Goal: Task Accomplishment & Management: Use online tool/utility

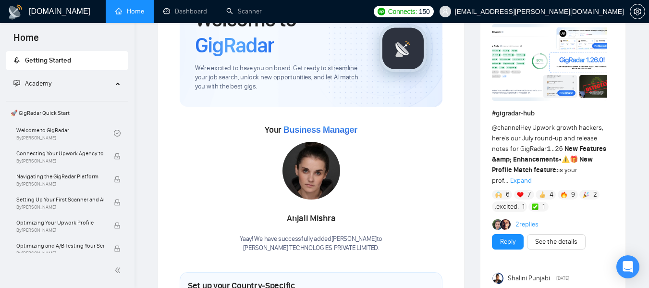
scroll to position [71, 0]
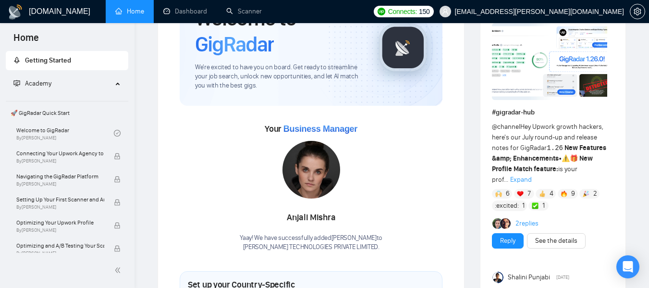
click at [224, 205] on div "Your Business Manager [PERSON_NAME]! We have successfully added [PERSON_NAME] t…" at bounding box center [311, 186] width 263 height 131
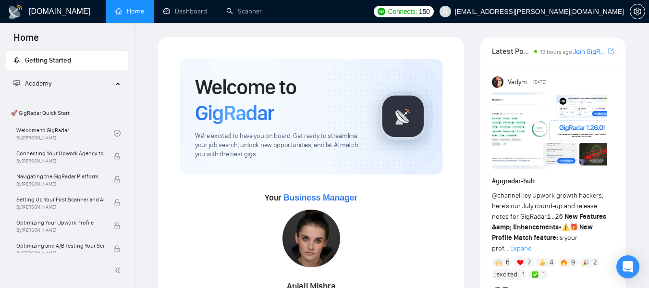
scroll to position [0, 0]
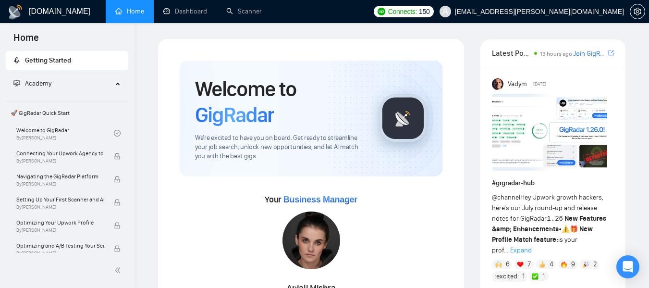
click at [44, 13] on h1 "[DOMAIN_NAME]" at bounding box center [60, 11] width 62 height 23
click at [120, 10] on link "Home" at bounding box center [129, 11] width 29 height 8
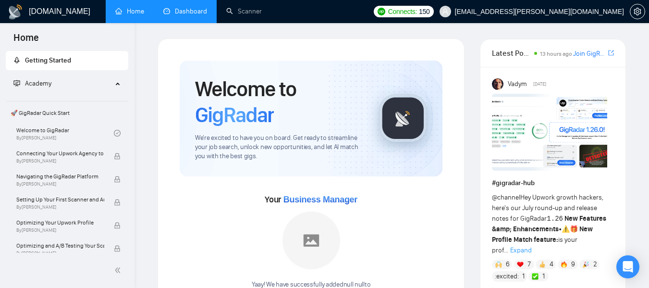
click at [186, 8] on link "Dashboard" at bounding box center [185, 11] width 44 height 8
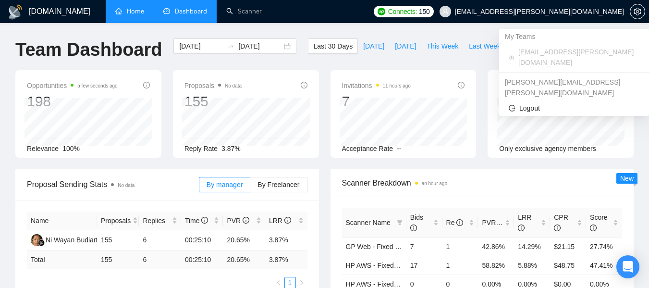
click at [518, 75] on div "[PERSON_NAME][EMAIL_ADDRESS][PERSON_NAME][DOMAIN_NAME]" at bounding box center [574, 88] width 150 height 26
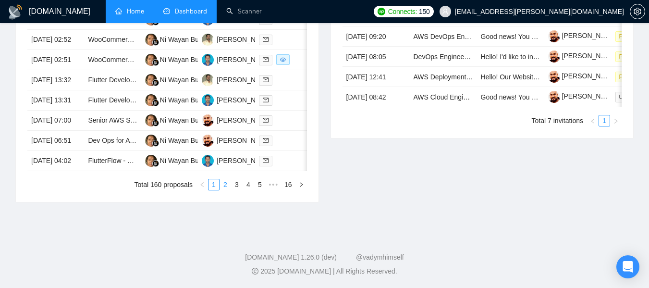
click at [224, 189] on link "2" at bounding box center [225, 184] width 11 height 11
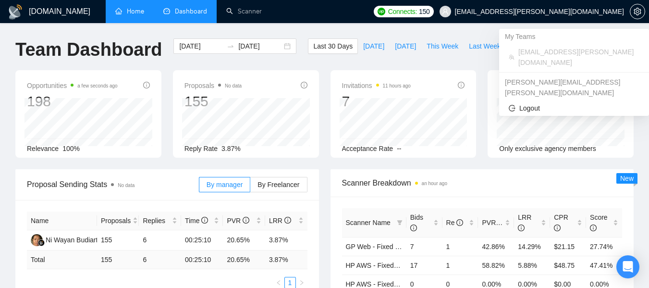
click at [525, 75] on div "[PERSON_NAME][EMAIL_ADDRESS][PERSON_NAME][DOMAIN_NAME]" at bounding box center [574, 88] width 150 height 26
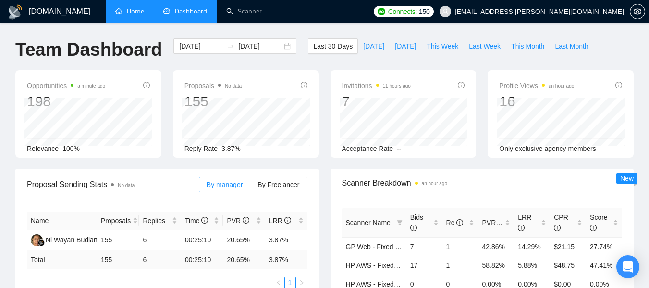
click at [129, 7] on link "Home" at bounding box center [129, 11] width 29 height 8
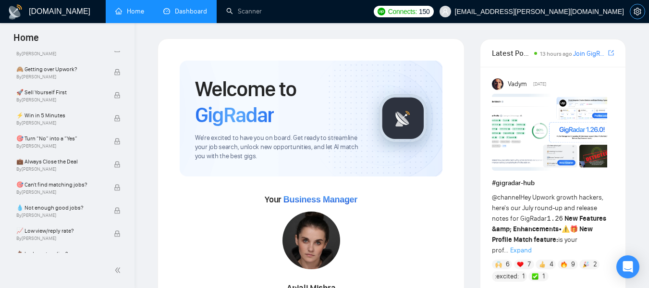
click at [638, 11] on icon "setting" at bounding box center [638, 12] width 8 height 8
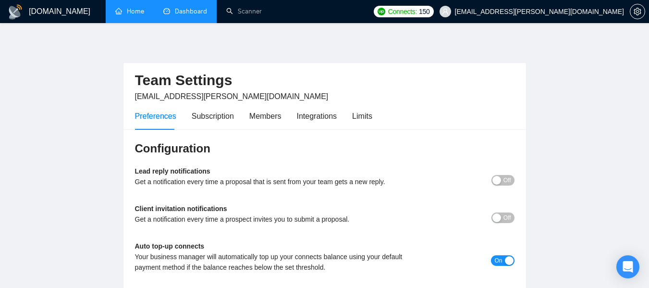
click at [129, 11] on link "Home" at bounding box center [129, 11] width 29 height 8
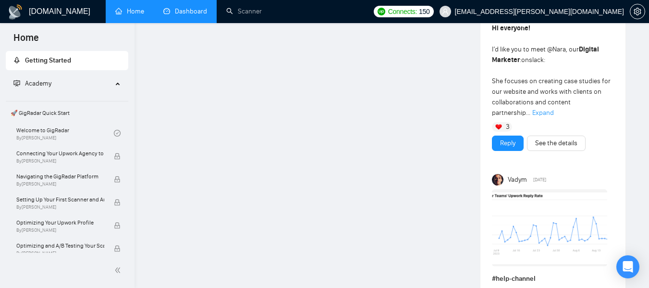
scroll to position [817, 0]
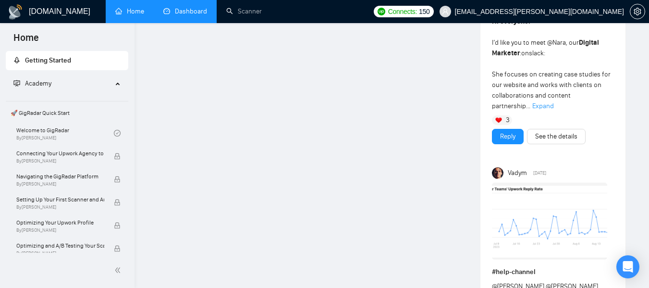
click at [176, 13] on link "Dashboard" at bounding box center [185, 11] width 44 height 8
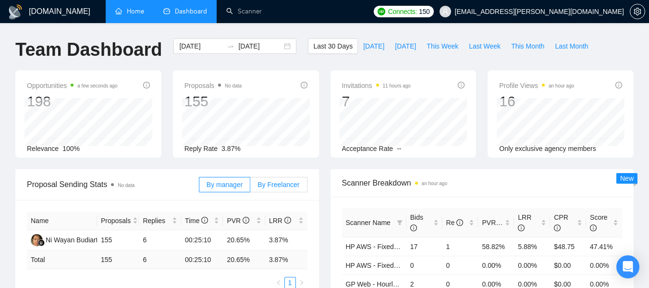
click at [286, 187] on span "By Freelancer" at bounding box center [279, 185] width 42 height 8
click at [250, 187] on input "By Freelancer" at bounding box center [250, 187] width 0 height 0
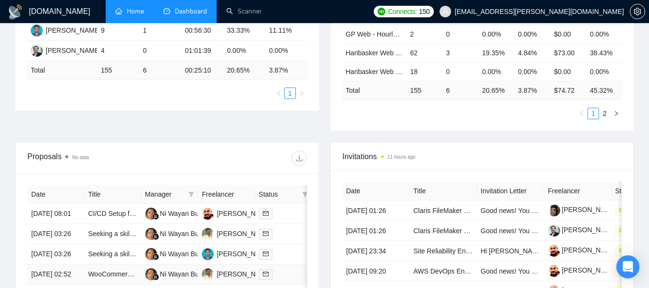
scroll to position [96, 0]
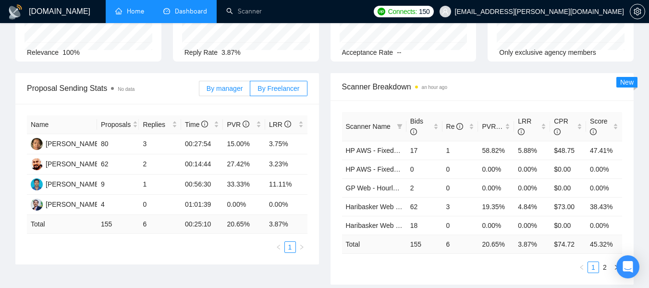
click at [228, 86] on span "By manager" at bounding box center [225, 89] width 36 height 8
click at [199, 91] on input "By manager" at bounding box center [199, 91] width 0 height 0
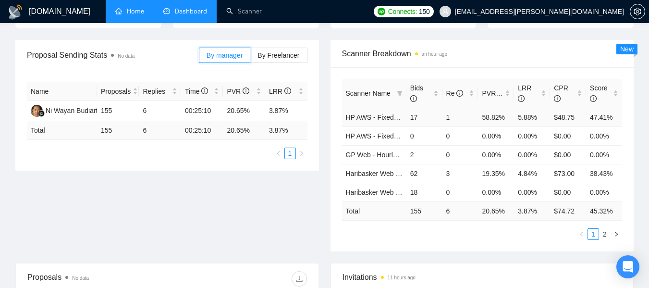
scroll to position [192, 0]
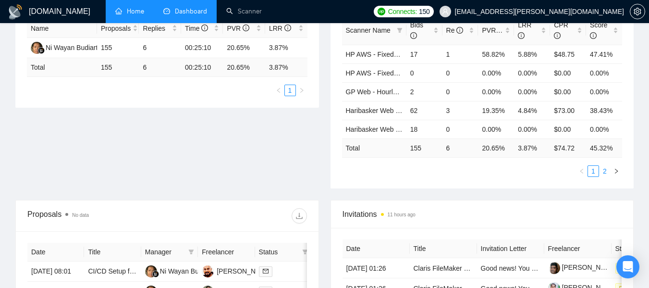
click at [606, 172] on link "2" at bounding box center [605, 171] width 11 height 11
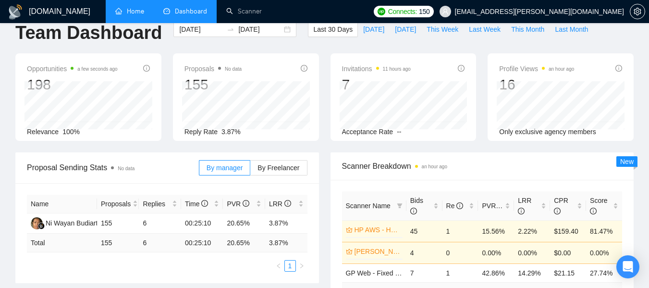
scroll to position [0, 0]
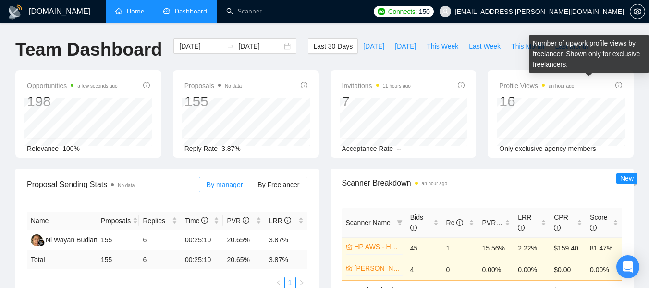
click at [619, 85] on icon "info-circle" at bounding box center [619, 84] width 1 height 3
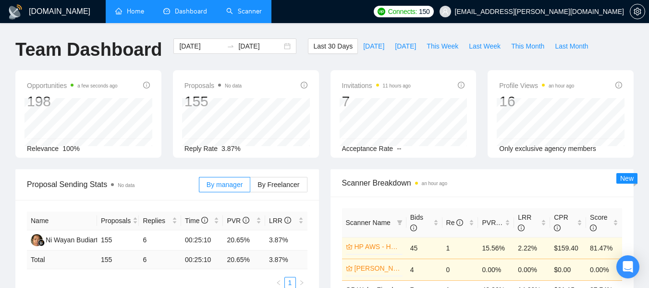
click at [245, 9] on link "Scanner" at bounding box center [244, 11] width 36 height 8
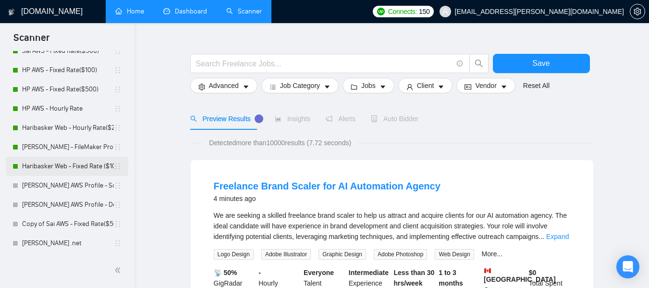
scroll to position [48, 0]
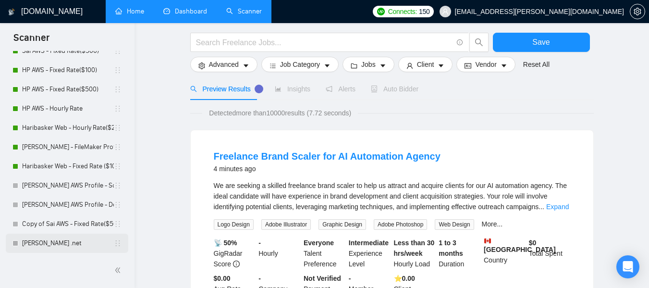
click at [41, 241] on link "[PERSON_NAME] .net" at bounding box center [68, 243] width 92 height 19
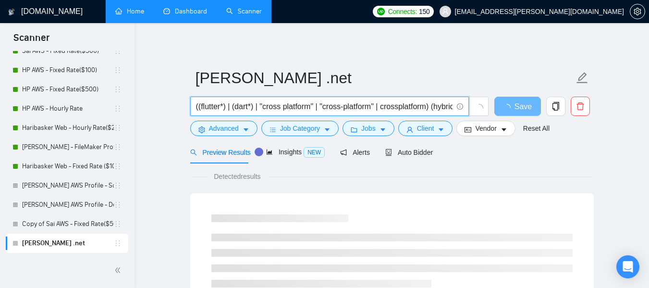
click at [210, 106] on input "((flutter*) | (dart*) | "cross platform" | "cross-platform" | crossplatform) (h…" at bounding box center [324, 106] width 257 height 12
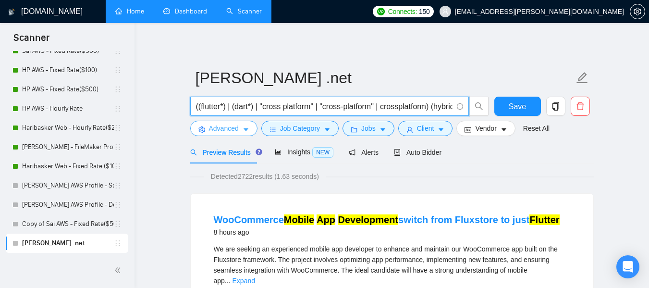
click at [231, 132] on span "Advanced" at bounding box center [224, 128] width 30 height 11
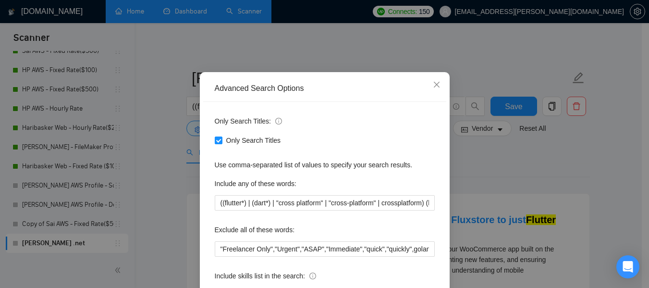
scroll to position [48, 0]
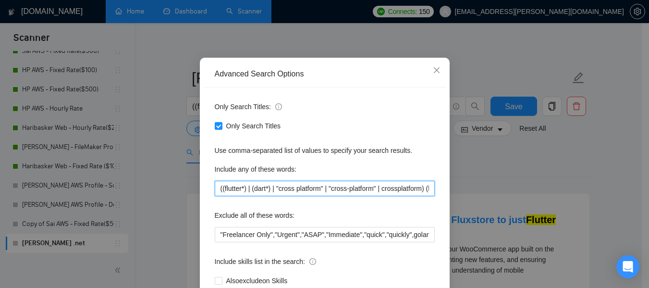
click at [270, 187] on input "((flutter*) | (dart*) | "cross platform" | "cross-platform" | crossplatform) (h…" at bounding box center [325, 188] width 220 height 15
paste input ".net*) | (dotnet*) | ([DOMAIN_NAME]*) | (c#) | (csharp) | (mvc) | ("web api") |…"
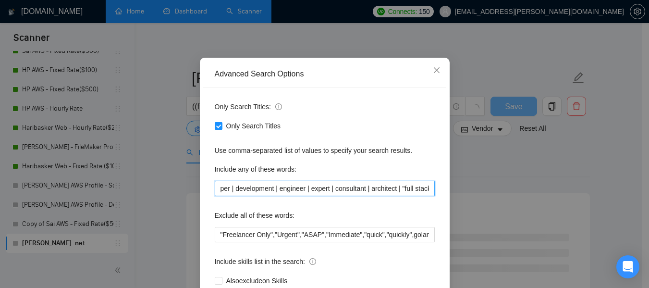
scroll to position [112, 0]
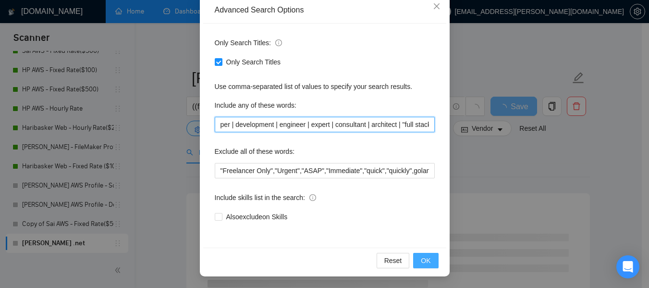
type input "((.net*) | (dotnet*) | ([DOMAIN_NAME]*) | (c#) | (csharp) | (mvc) | ("web api")…"
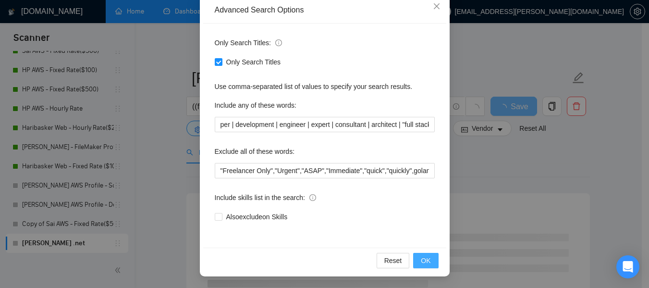
click at [421, 264] on span "OK" at bounding box center [426, 260] width 10 height 11
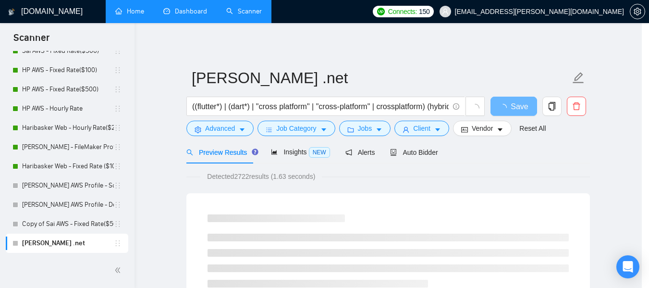
scroll to position [64, 0]
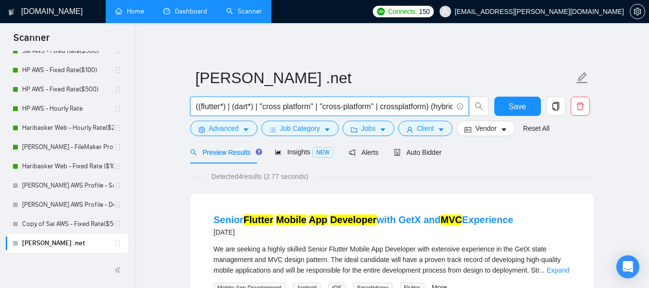
click at [374, 108] on input "((flutter*) | (dart*) | "cross platform" | "cross-platform" | crossplatform) (h…" at bounding box center [324, 106] width 257 height 12
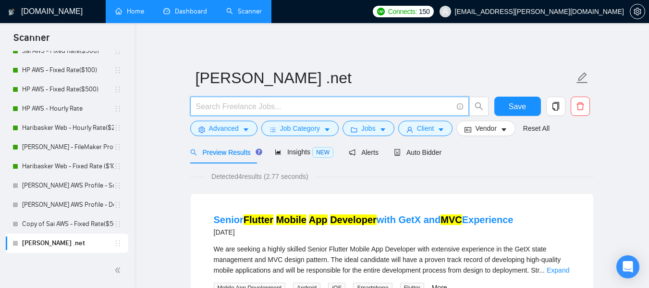
paste input "((.net*) | (dotnet*) | ([DOMAIN_NAME]*) | (c#) | (csharp) | (mvc) | ("web api")…"
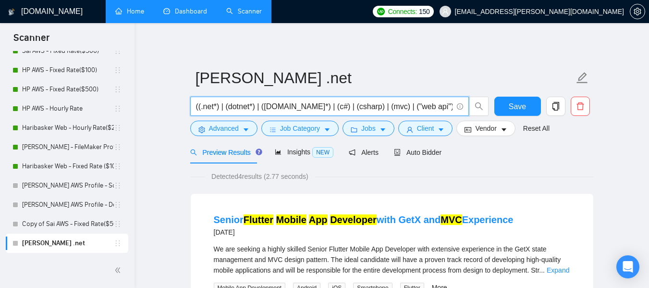
scroll to position [0, 302]
type input "((.net*) | (dotnet*) | ([DOMAIN_NAME]*) | (c#) | (csharp) | (mvc) | ("web api")…"
click at [516, 105] on span "Save" at bounding box center [517, 106] width 17 height 12
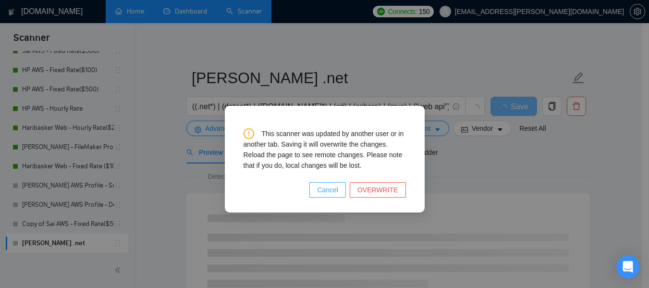
click at [338, 189] on span "Cancel" at bounding box center [327, 190] width 21 height 11
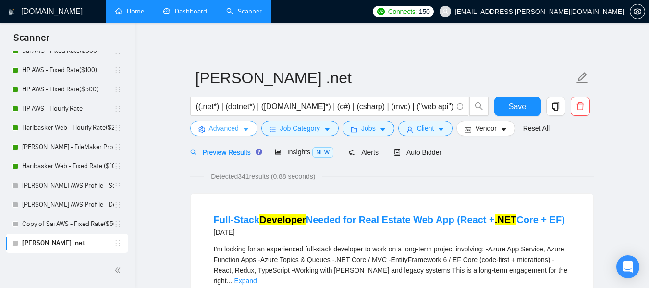
click at [234, 128] on span "Advanced" at bounding box center [224, 128] width 30 height 11
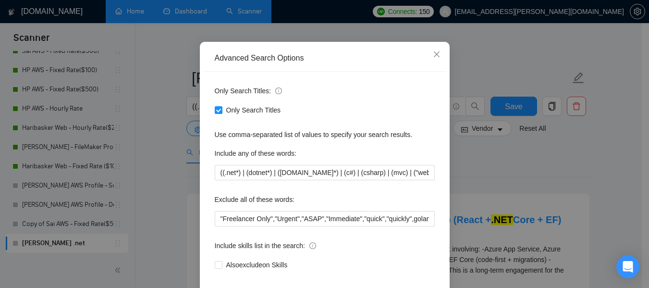
scroll to position [48, 0]
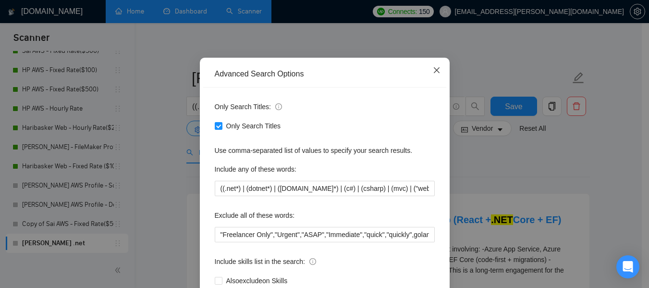
click at [433, 71] on icon "close" at bounding box center [437, 70] width 8 height 8
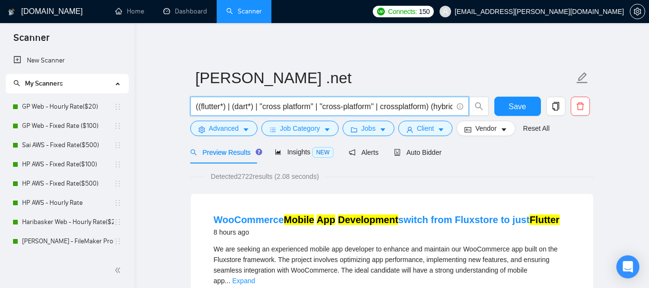
click at [217, 107] on input "((flutter*) | (dart*) | "cross platform" | "cross-platform" | crossplatform) (h…" at bounding box center [324, 106] width 257 height 12
paste input ".net*) | (dotnet*) | ([DOMAIN_NAME]*) | (c#) | (csharp) | (mvc) | ("web api") |…"
type input "((.net*) | (dotnet*) | ([DOMAIN_NAME]*) | (c#) | (csharp) | (mvc) | ("web api")…"
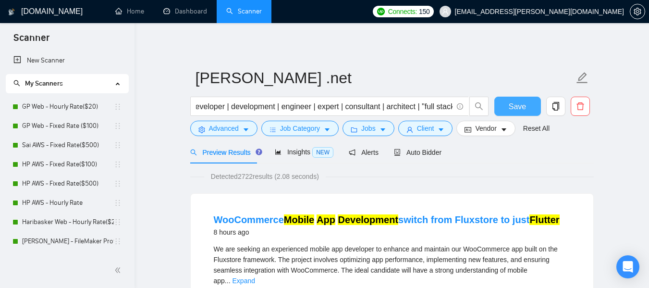
click at [512, 102] on span "Save" at bounding box center [517, 106] width 17 height 12
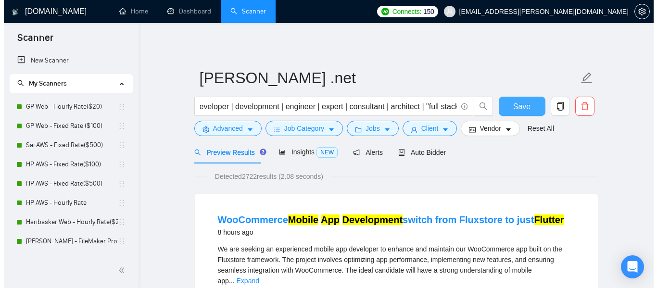
scroll to position [0, 0]
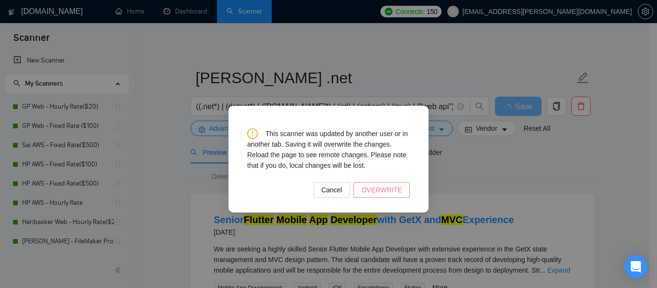
click at [387, 189] on span "OVERWRITE" at bounding box center [381, 190] width 41 height 11
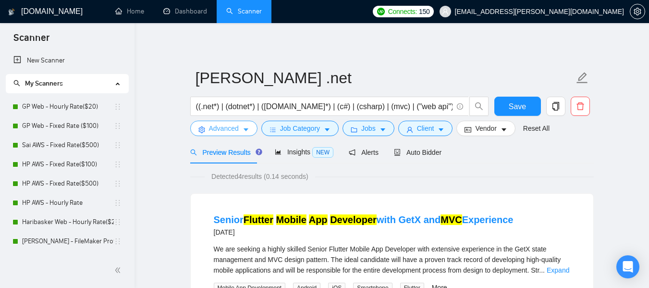
click at [220, 132] on span "Advanced" at bounding box center [224, 128] width 30 height 11
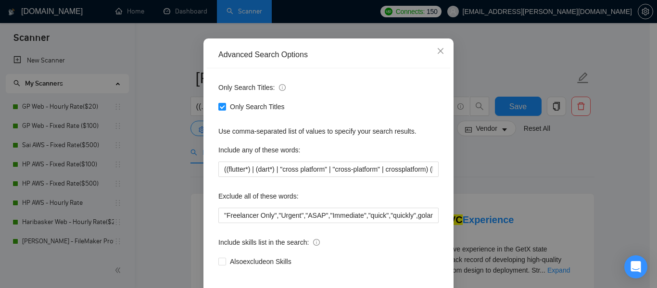
scroll to position [96, 0]
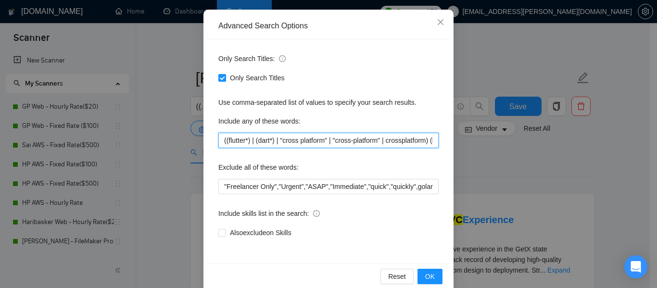
click at [227, 144] on input "((flutter*) | (dart*) | "cross platform" | "cross-platform" | crossplatform) (h…" at bounding box center [328, 140] width 220 height 15
paste input ".net*) | (dotnet*) | ([DOMAIN_NAME]*) | (c#) | (csharp) | (mvc) | ("web api") |…"
type input "((.net*) | (dotnet*) | ([DOMAIN_NAME]*) | (c#) | (csharp) | (mvc) | ("web api")…"
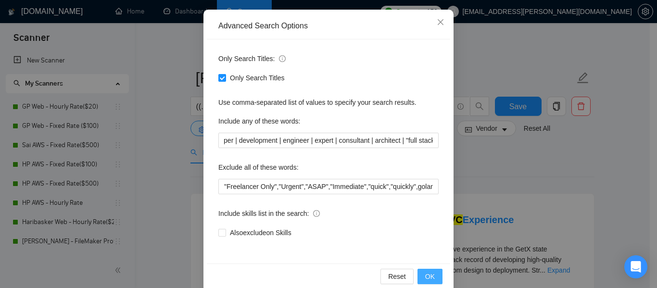
click at [426, 275] on span "OK" at bounding box center [430, 276] width 10 height 11
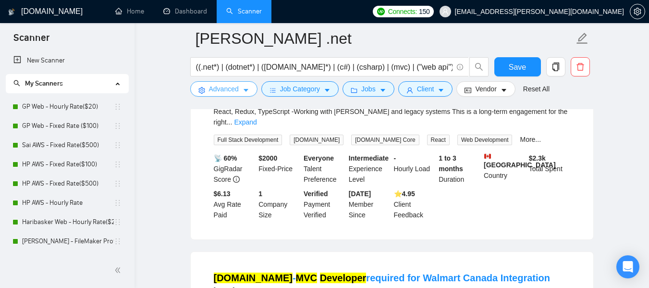
scroll to position [0, 0]
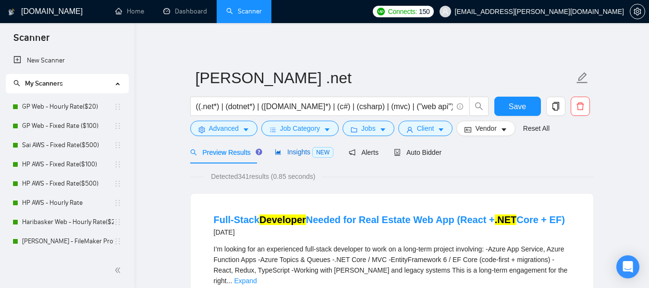
click at [294, 153] on span "Insights NEW" at bounding box center [304, 152] width 59 height 8
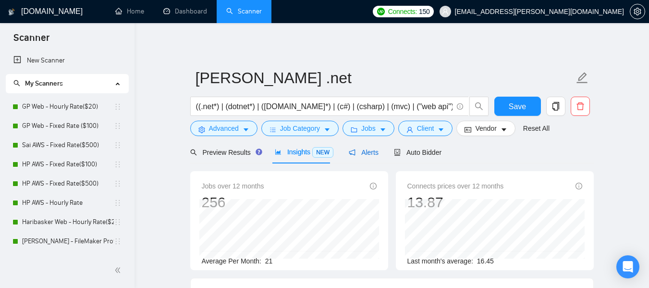
click at [363, 153] on span "Alerts" at bounding box center [364, 153] width 30 height 8
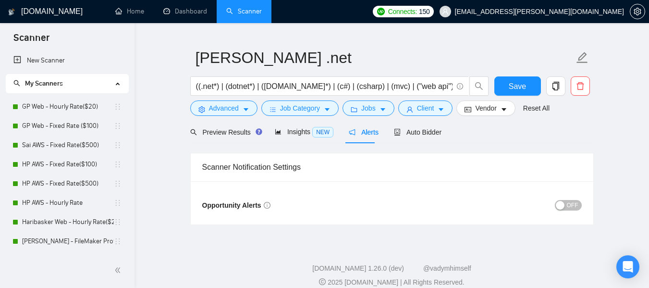
scroll to position [31, 0]
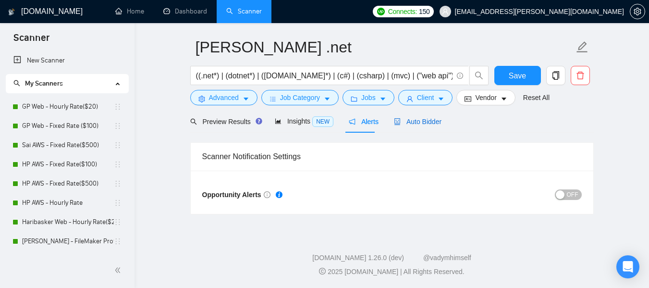
click at [415, 120] on span "Auto Bidder" at bounding box center [418, 122] width 48 height 8
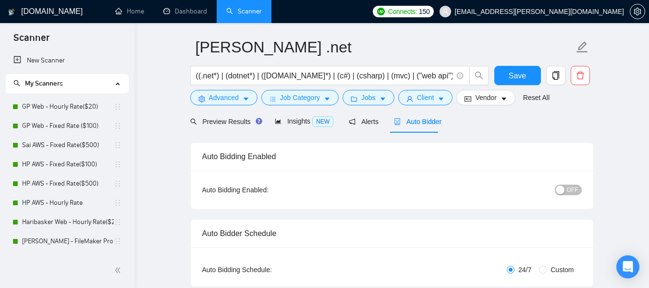
radio input "false"
radio input "true"
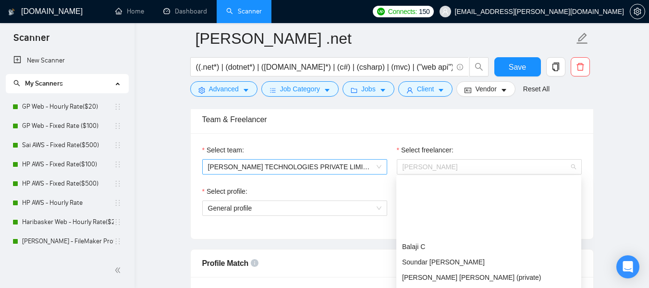
scroll to position [77, 0]
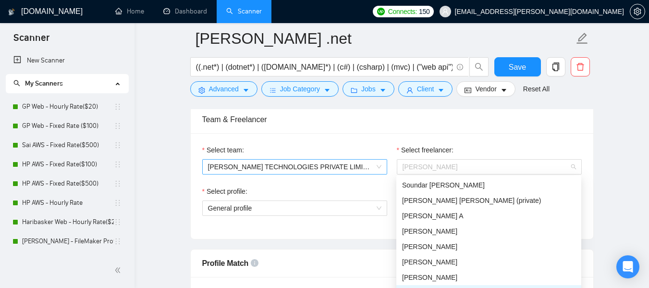
drag, startPoint x: 479, startPoint y: 167, endPoint x: 364, endPoint y: 167, distance: 114.9
click at [364, 167] on div "Select team: NAETHRA TECHNOLOGIES PRIVATE LIMITED Select freelancer: Hari Baske…" at bounding box center [392, 165] width 389 height 41
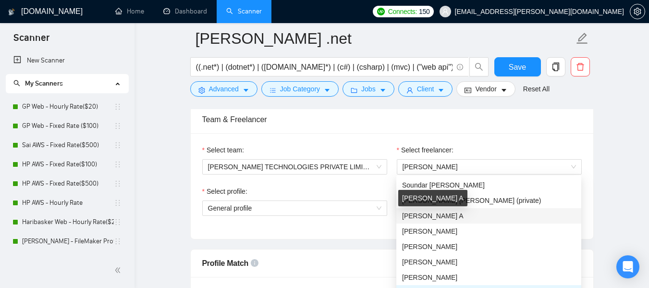
click at [444, 203] on div "[PERSON_NAME] A" at bounding box center [432, 198] width 69 height 16
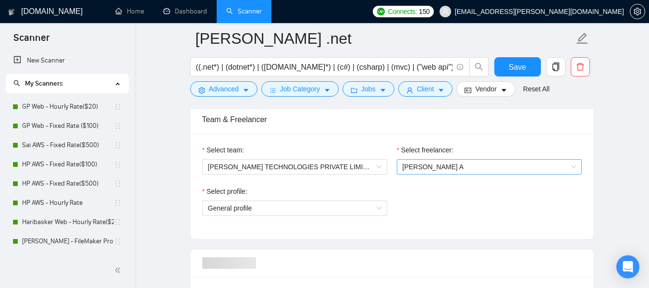
click at [458, 163] on span "[PERSON_NAME] A" at bounding box center [490, 167] width 174 height 14
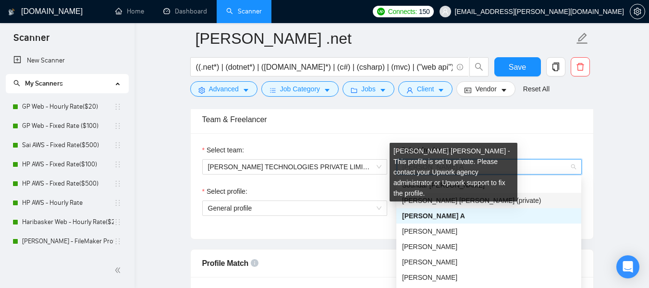
click at [449, 199] on span "Raguram Vasanth Selvaraj (private)" at bounding box center [471, 201] width 139 height 8
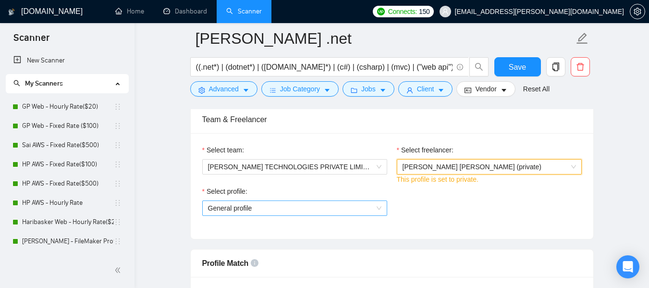
click at [273, 205] on span "General profile" at bounding box center [295, 208] width 174 height 14
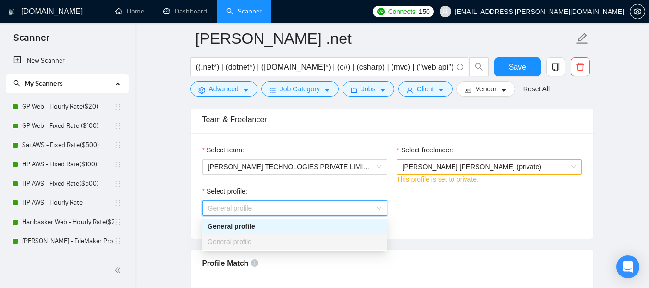
click at [273, 205] on span "General profile" at bounding box center [295, 208] width 174 height 14
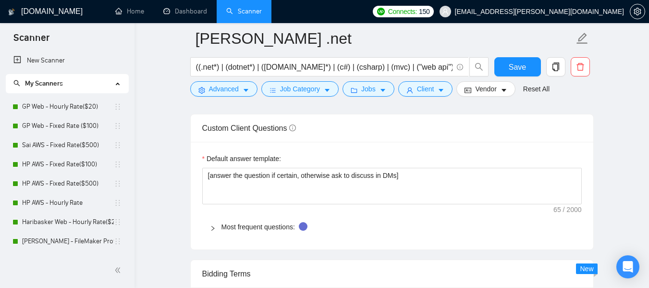
scroll to position [1281, 0]
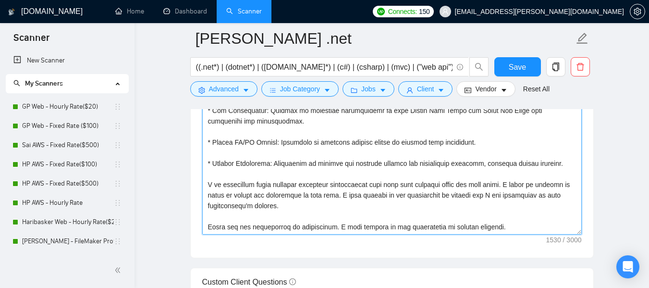
click at [311, 207] on textarea "Cover letter template:" at bounding box center [392, 126] width 380 height 216
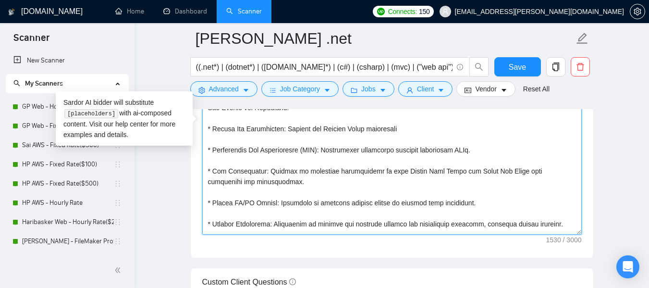
scroll to position [0, 0]
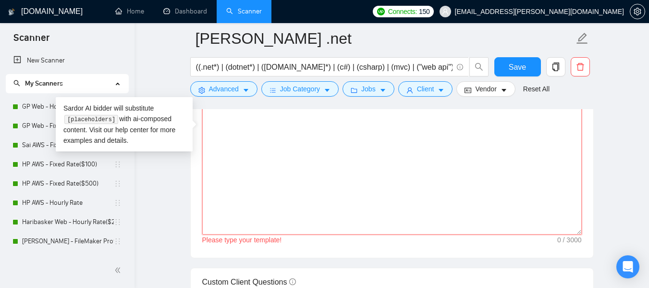
paste textarea "I am a seasoned .NET Developer with 13 years of experience specializing in the …"
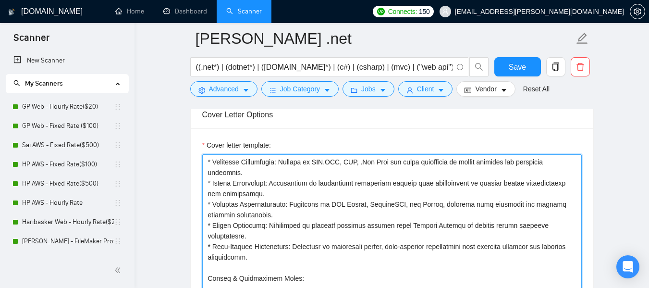
scroll to position [1088, 0]
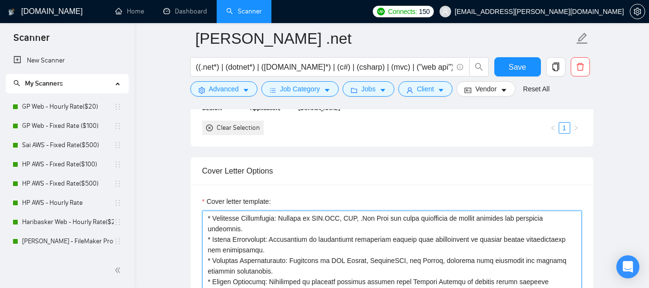
type textarea "I am a seasoned .NET Developer with 13 years of experience specializing in the …"
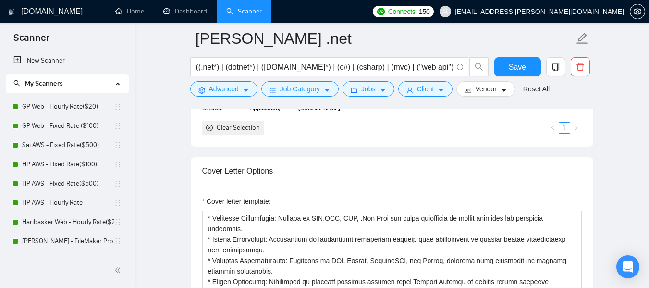
click at [165, 176] on main "Raguram .net ((.net*) | (dotnet*) | (asp.net*) | (c#) | (csharp) | (mvc) | ("we…" at bounding box center [392, 290] width 484 height 2681
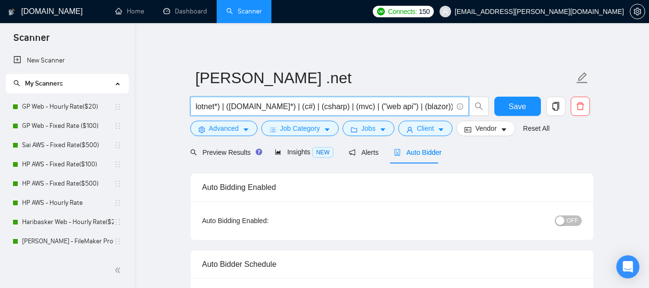
scroll to position [0, 60]
drag, startPoint x: 417, startPoint y: 107, endPoint x: 384, endPoint y: 105, distance: 33.7
click at [384, 105] on input "((.net*) | (dotnet*) | ([DOMAIN_NAME]*) | (c#) | (csharp) | (mvc) | ("web api")…" at bounding box center [324, 106] width 257 height 12
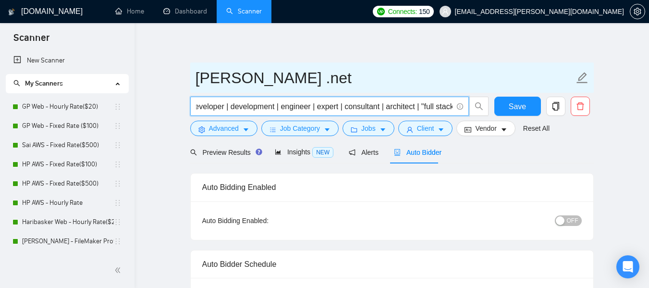
scroll to position [0, 0]
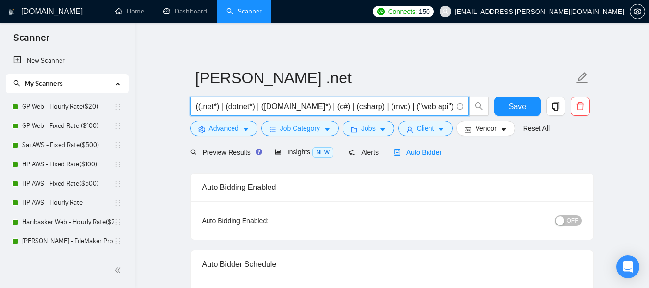
click at [441, 103] on input "((.net*) | (dotnet*) | (asp.net*) | (c#) | (csharp) | (mvc) | ("web api")) (dev…" at bounding box center [324, 106] width 257 height 12
type input "((.net*) | (dotnet*) | (asp.net*) | (c#) | (csharp) | (mvc) | ("web api")) (dev…"
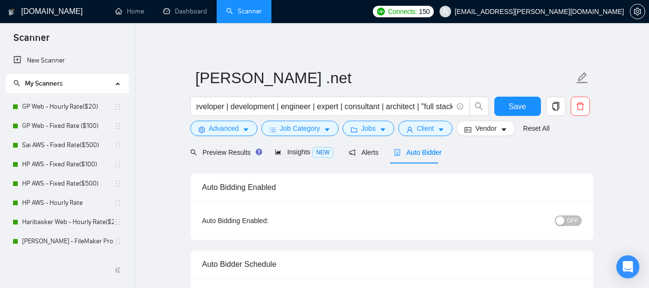
click at [518, 94] on form "Raguram .net ((.net*) | (dotnet*) | (asp.net*) | (c#) | (csharp) | (mvc) | ("we…" at bounding box center [392, 101] width 404 height 78
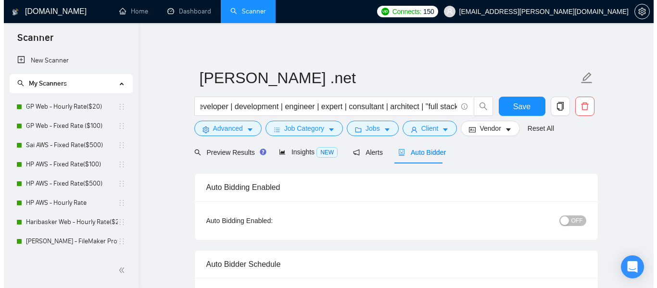
scroll to position [0, 0]
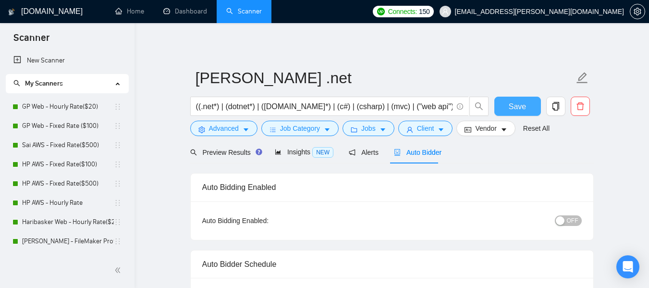
click at [516, 104] on span "Save" at bounding box center [517, 106] width 17 height 12
click at [243, 132] on icon "caret-down" at bounding box center [246, 129] width 7 height 7
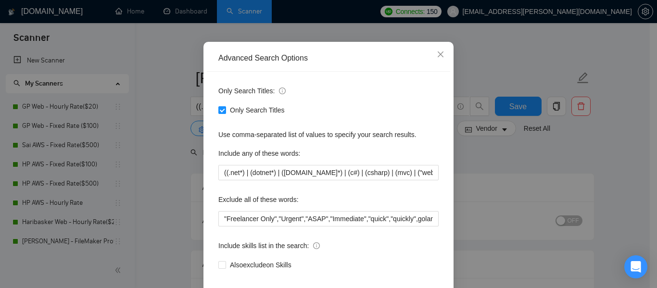
scroll to position [48, 0]
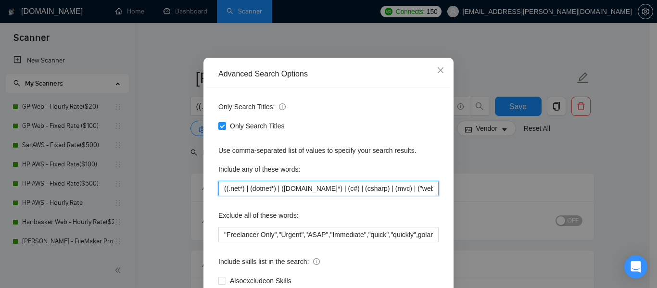
click at [270, 189] on input "((.net*) | (dotnet*) | ([DOMAIN_NAME]*) | (c#) | (csharp) | (mvc) | ("web api")…" at bounding box center [328, 188] width 220 height 15
paste input "text"
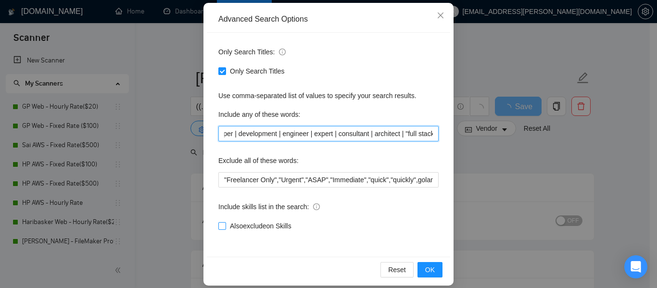
scroll to position [112, 0]
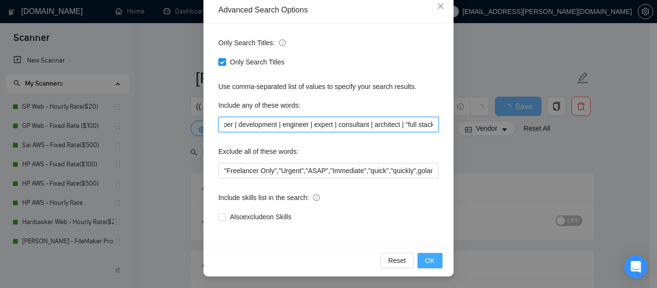
type input "((.net*) | (dotnet*) | (asp.net*) | (c#) | (csharp) | (mvc) | ("web api")) (dev…"
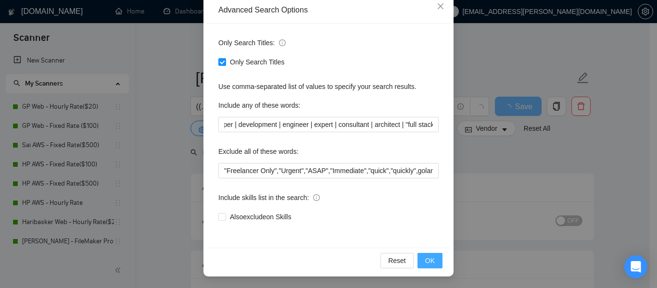
scroll to position [0, 0]
click at [425, 261] on span "OK" at bounding box center [430, 260] width 10 height 11
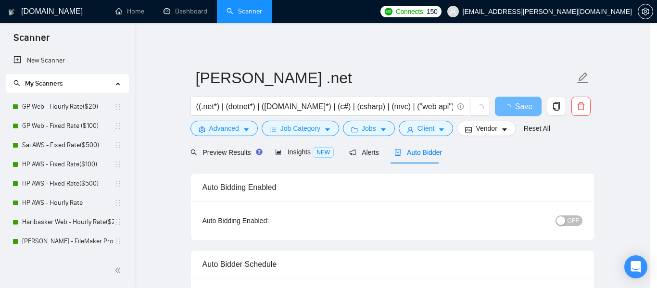
scroll to position [64, 0]
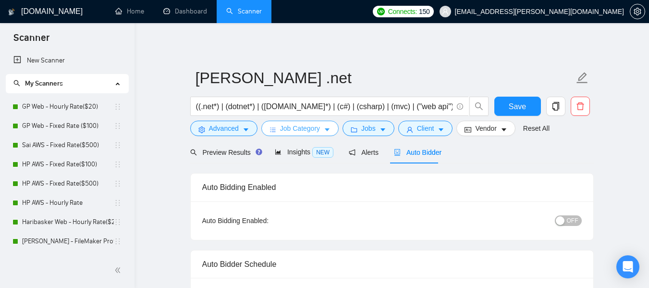
click at [291, 128] on span "Job Category" at bounding box center [300, 128] width 40 height 11
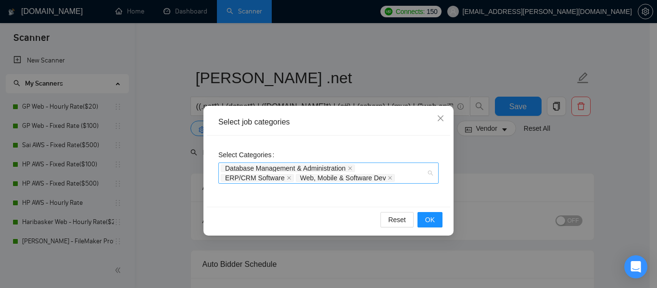
click at [430, 169] on div "Database Management & Administration ERP/CRM Software Web, Mobile & Software Dev" at bounding box center [328, 172] width 220 height 21
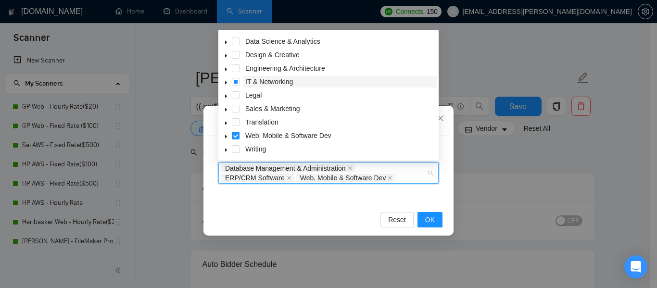
scroll to position [0, 0]
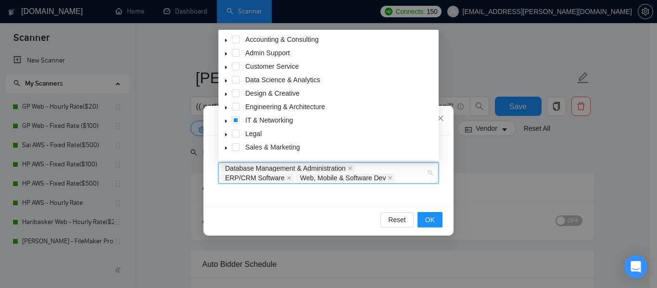
click at [226, 40] on icon "caret-down" at bounding box center [226, 40] width 2 height 3
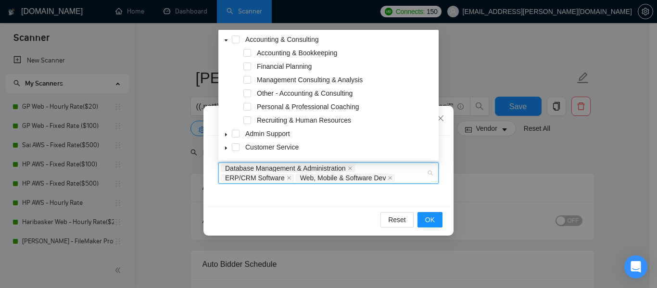
click at [226, 38] on icon "caret-down" at bounding box center [226, 40] width 5 height 5
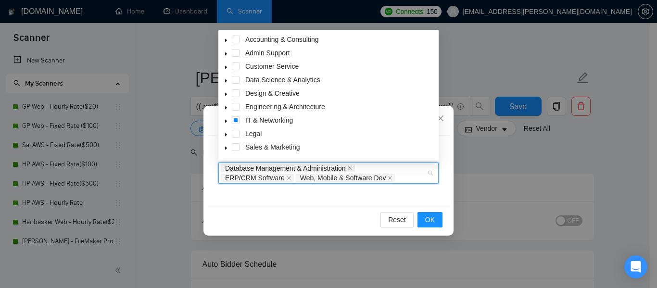
click at [225, 121] on icon "caret-down" at bounding box center [226, 121] width 2 height 3
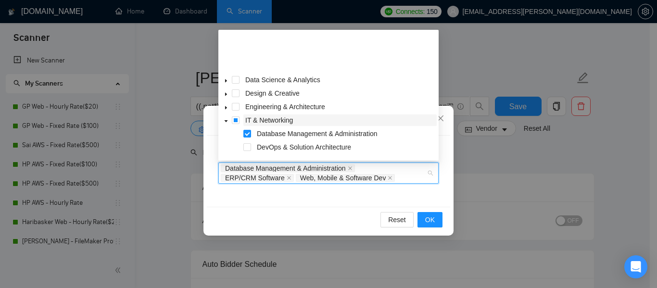
scroll to position [48, 0]
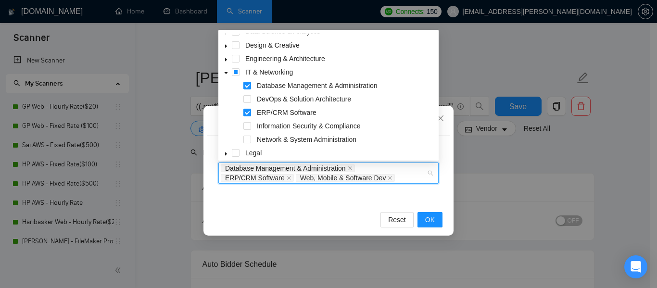
click at [224, 73] on icon "caret-down" at bounding box center [226, 73] width 5 height 5
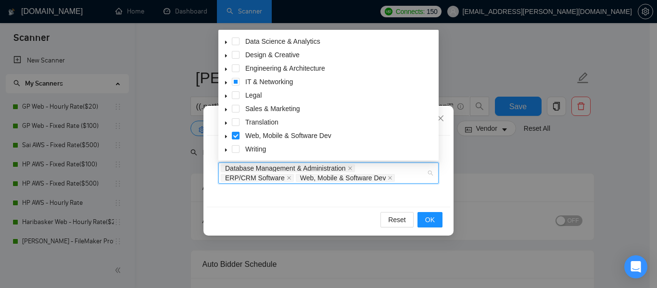
click at [224, 80] on span "caret-down" at bounding box center [226, 82] width 5 height 5
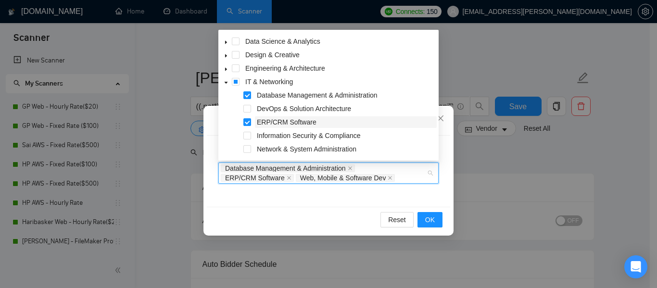
click at [270, 124] on span "ERP/CRM Software" at bounding box center [287, 122] width 60 height 8
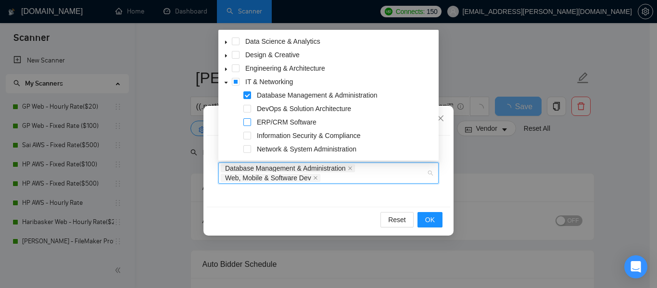
click at [244, 123] on span at bounding box center [247, 122] width 8 height 8
click at [224, 81] on icon "caret-down" at bounding box center [226, 82] width 5 height 5
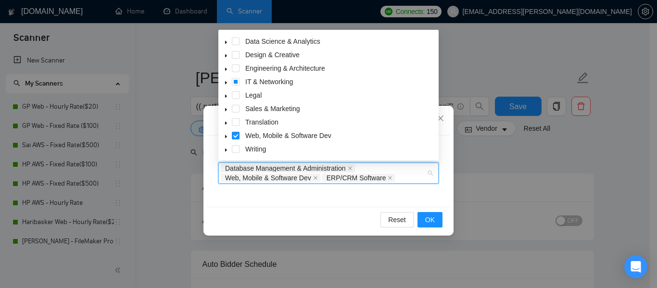
click at [226, 135] on icon "caret-down" at bounding box center [226, 136] width 5 height 5
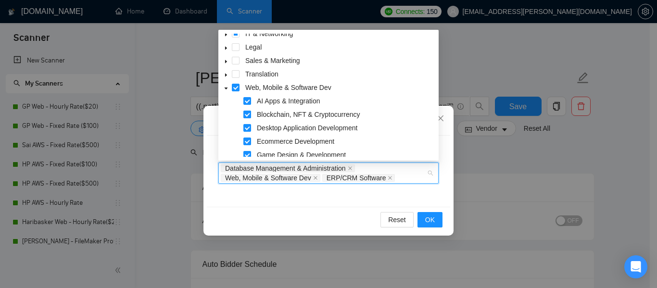
click at [246, 116] on span at bounding box center [247, 115] width 8 height 8
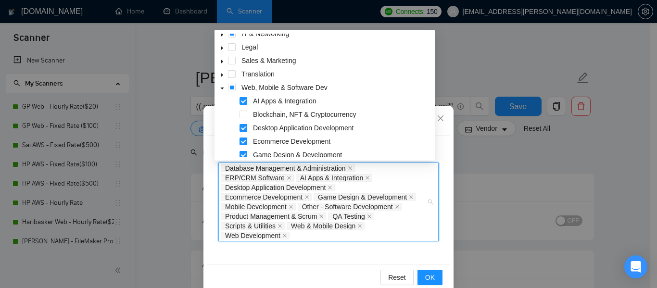
scroll to position [135, 0]
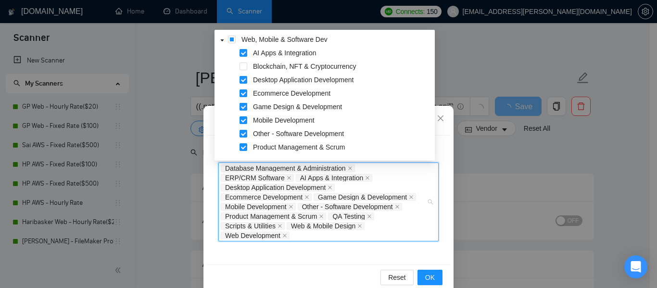
click at [244, 108] on span at bounding box center [243, 107] width 8 height 8
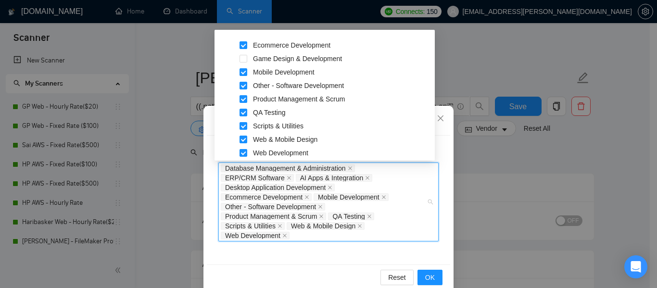
scroll to position [200, 0]
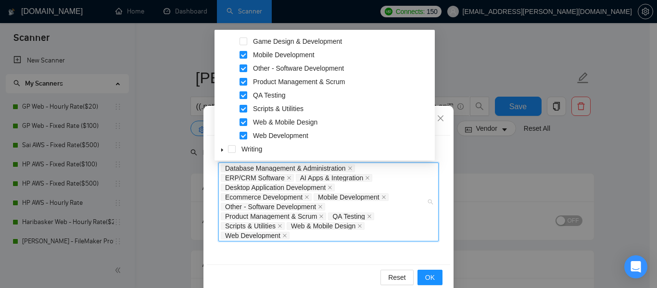
click at [246, 94] on span at bounding box center [243, 95] width 8 height 8
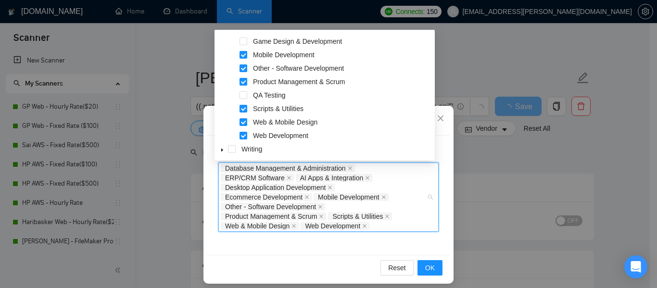
click at [223, 151] on icon "caret-down" at bounding box center [222, 150] width 2 height 3
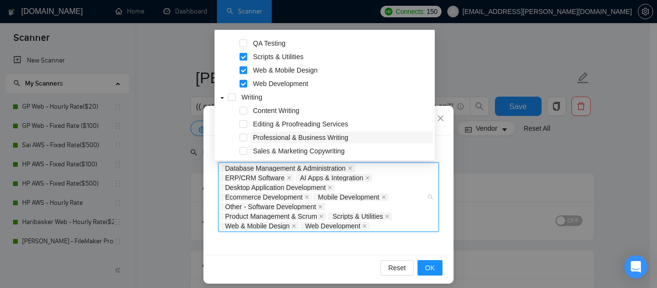
scroll to position [254, 0]
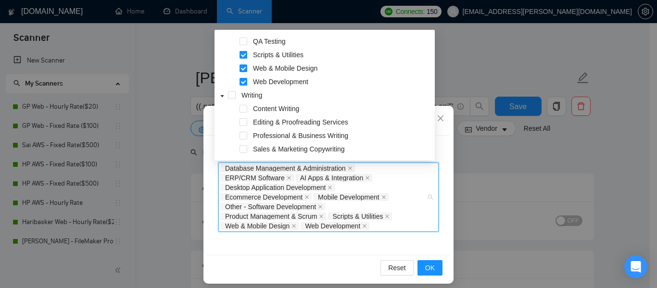
click at [222, 95] on icon "caret-down" at bounding box center [222, 96] width 5 height 5
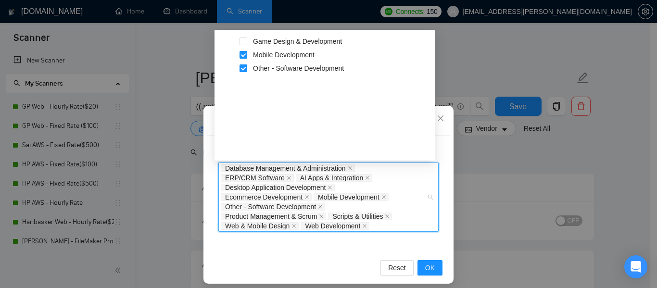
scroll to position [0, 0]
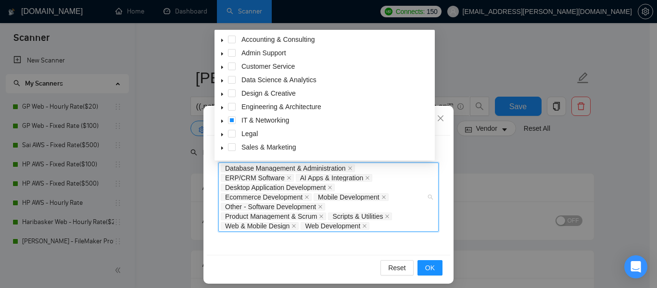
click at [224, 40] on icon "caret-down" at bounding box center [222, 40] width 5 height 5
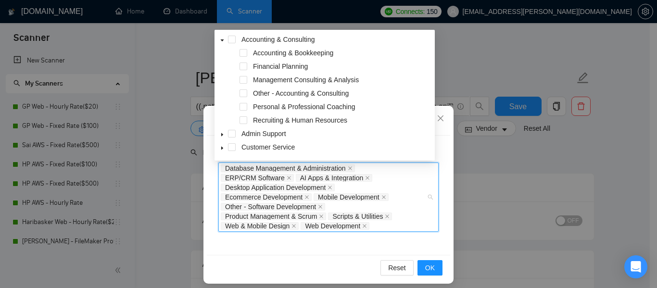
click at [224, 40] on icon "caret-down" at bounding box center [222, 40] width 5 height 5
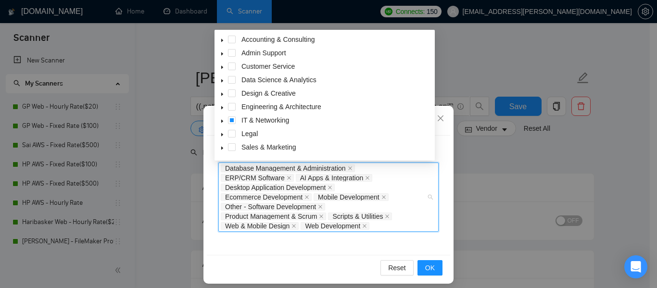
click at [223, 53] on icon "caret-down" at bounding box center [222, 53] width 5 height 5
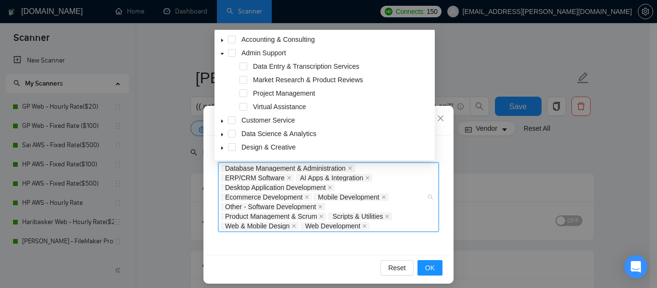
click at [223, 53] on icon "caret-down" at bounding box center [222, 53] width 5 height 5
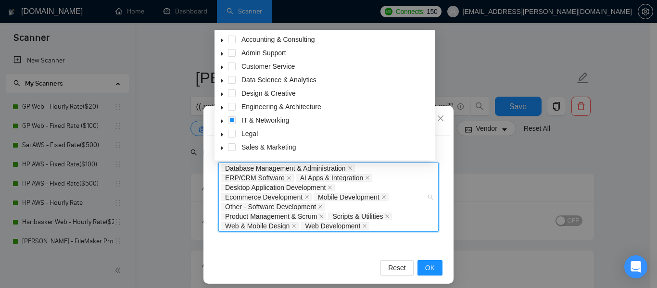
click at [223, 63] on span at bounding box center [222, 67] width 12 height 12
click at [223, 78] on span at bounding box center [222, 80] width 12 height 12
click at [223, 90] on span at bounding box center [222, 93] width 12 height 12
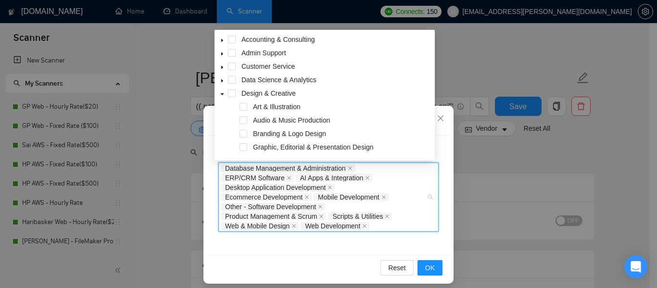
click at [223, 90] on span at bounding box center [222, 93] width 12 height 12
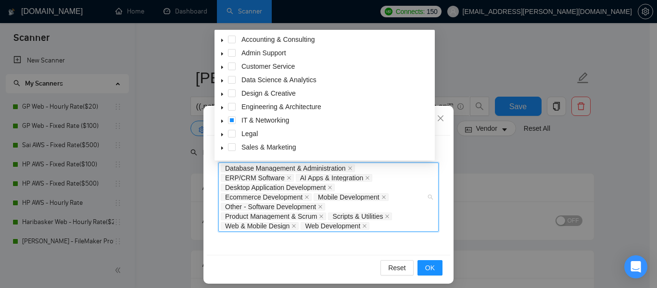
click at [225, 107] on span at bounding box center [222, 107] width 12 height 12
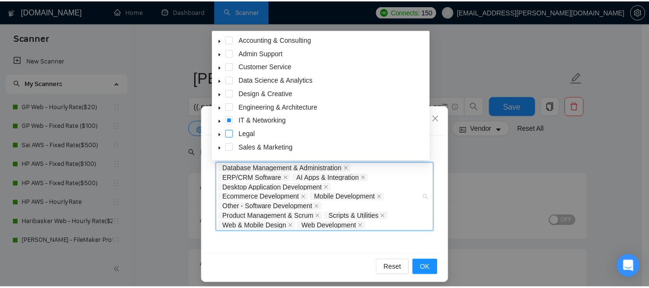
scroll to position [96, 0]
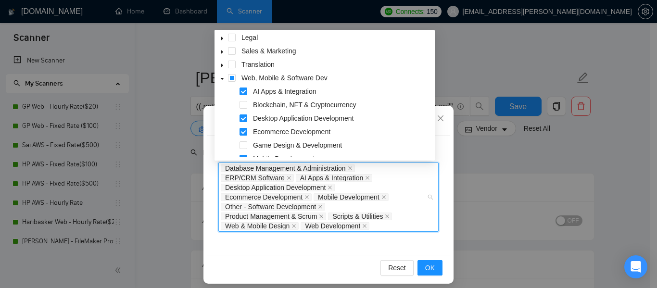
click at [224, 50] on icon "caret-down" at bounding box center [222, 52] width 5 height 5
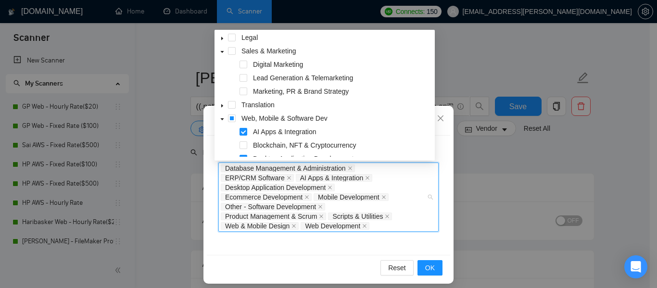
click at [224, 50] on icon "caret-down" at bounding box center [222, 52] width 5 height 5
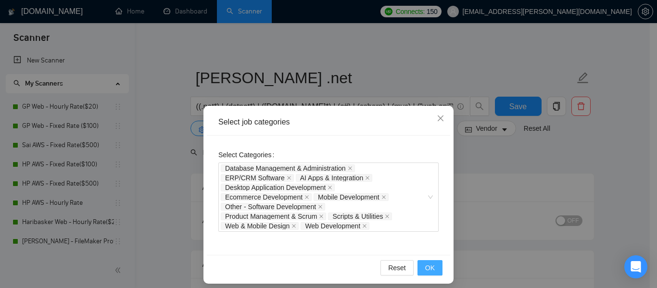
click at [425, 265] on span "OK" at bounding box center [430, 267] width 10 height 11
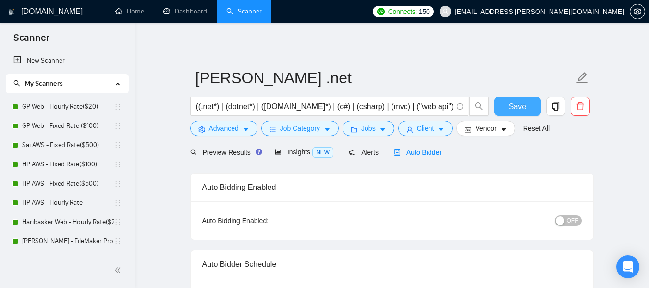
click at [511, 105] on span "Save" at bounding box center [517, 106] width 17 height 12
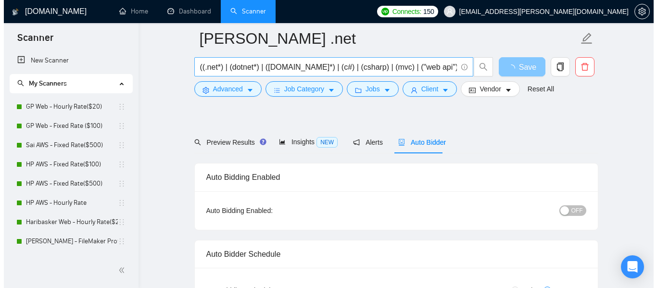
scroll to position [0, 0]
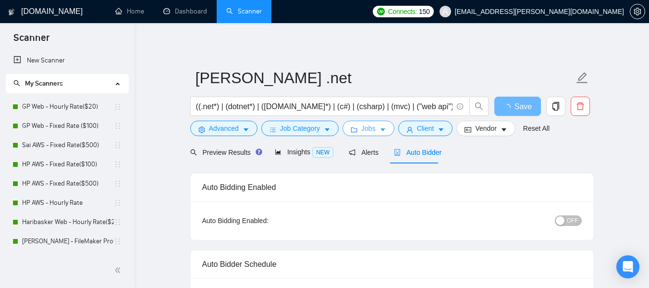
click at [369, 131] on span "Jobs" at bounding box center [368, 128] width 14 height 11
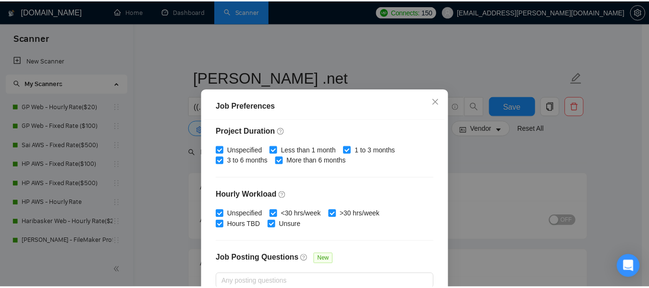
scroll to position [340, 0]
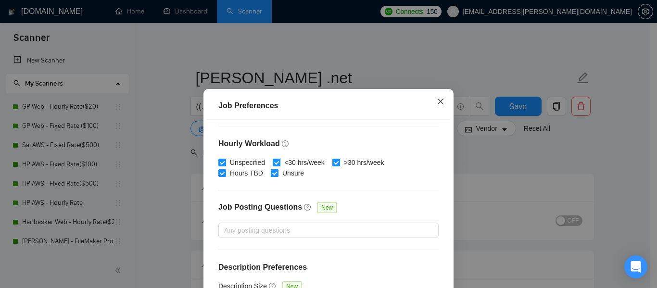
click at [437, 102] on icon "close" at bounding box center [440, 102] width 6 height 6
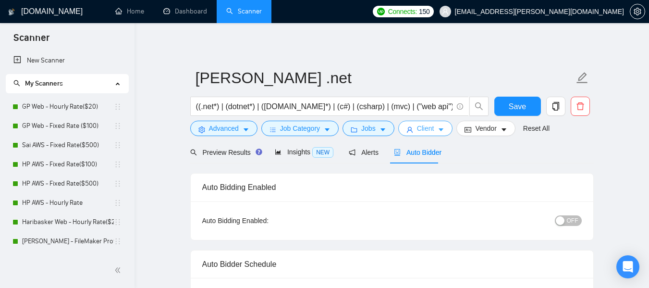
click at [427, 133] on span "Client" at bounding box center [425, 128] width 17 height 11
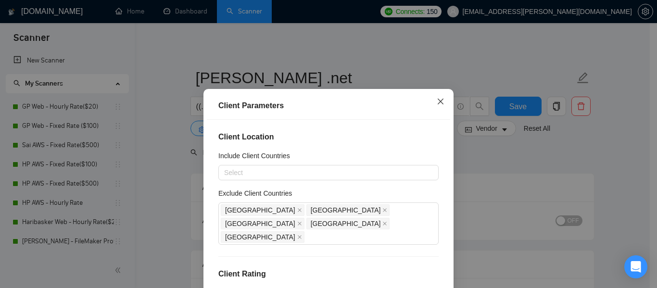
click at [436, 100] on icon "close" at bounding box center [440, 102] width 8 height 8
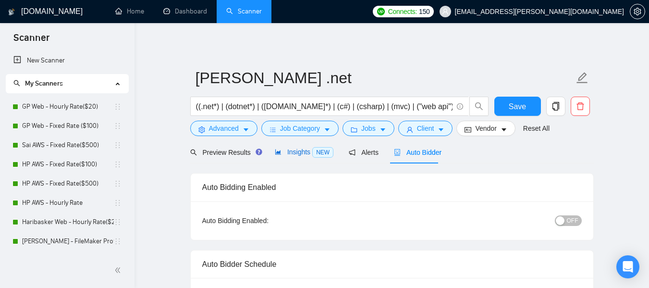
click at [297, 154] on span "Insights NEW" at bounding box center [304, 152] width 59 height 8
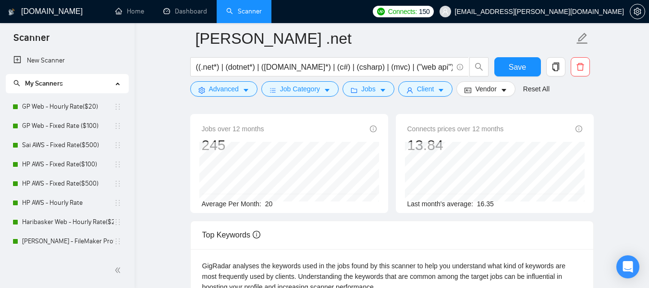
scroll to position [48, 0]
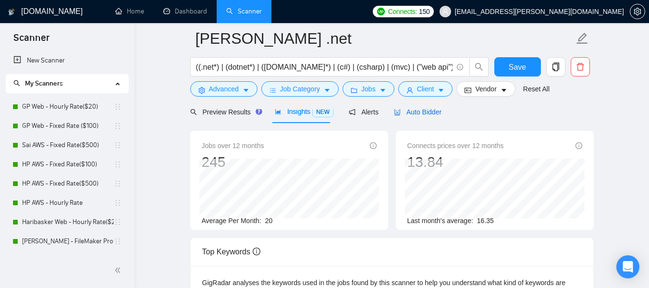
click at [419, 110] on span "Auto Bidder" at bounding box center [418, 112] width 48 height 8
